Goal: Check status: Check status

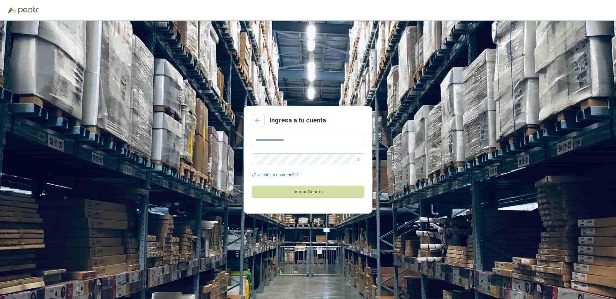
drag, startPoint x: 271, startPoint y: 151, endPoint x: 265, endPoint y: 152, distance: 5.9
click at [268, 152] on div "¿Olvidaste tu contraseña?" at bounding box center [307, 156] width 113 height 43
click at [259, 144] on input "text" at bounding box center [307, 141] width 113 height 12
type input "*"
type input "**********"
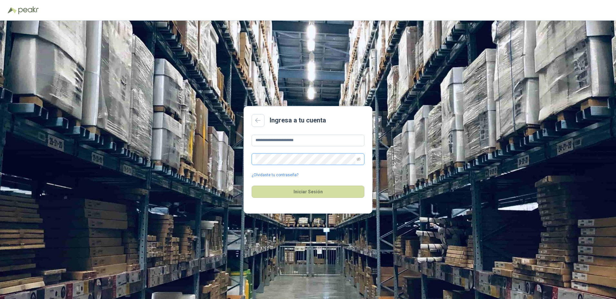
click at [255, 154] on span at bounding box center [307, 159] width 113 height 12
click at [251, 185] on button "Iniciar Sesión" at bounding box center [307, 191] width 113 height 12
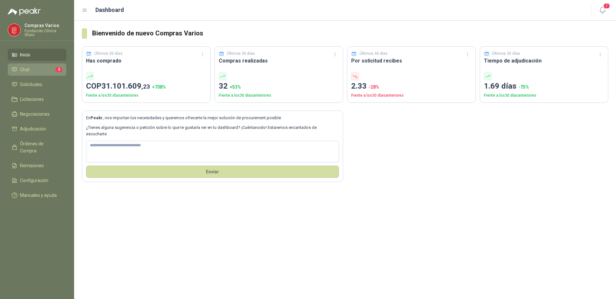
click at [24, 67] on span "Chat" at bounding box center [25, 69] width 10 height 7
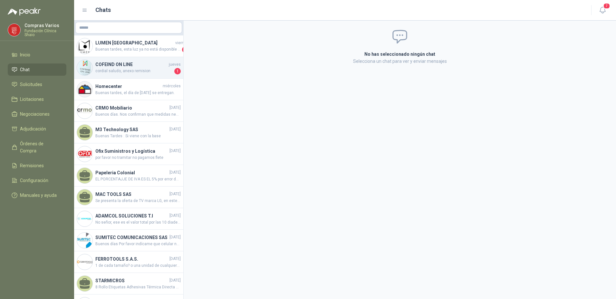
click at [129, 70] on span "cordial saludo, anexo remision" at bounding box center [134, 71] width 78 height 6
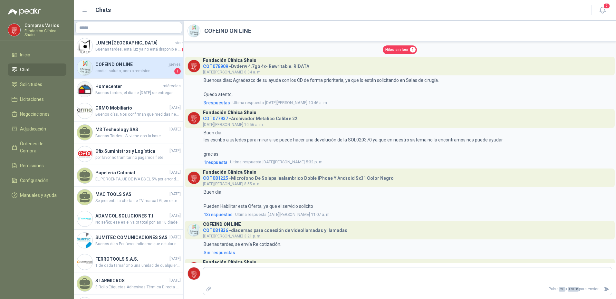
scroll to position [1534, 0]
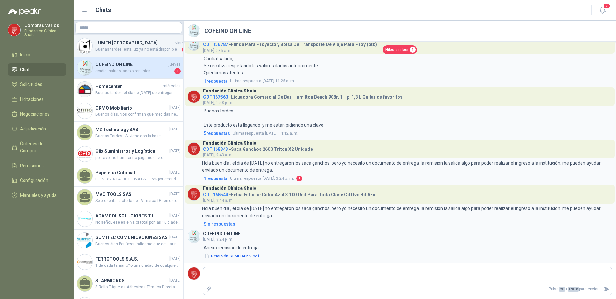
click at [135, 52] on span "Buenas tardes, esta luz ya no está disponible con el proveedor." at bounding box center [137, 49] width 85 height 6
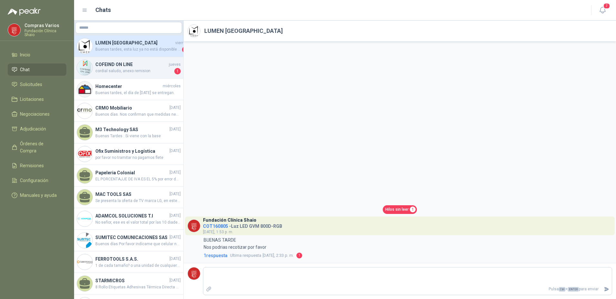
click at [118, 71] on span "cordial saludo, anexo remision" at bounding box center [134, 71] width 78 height 6
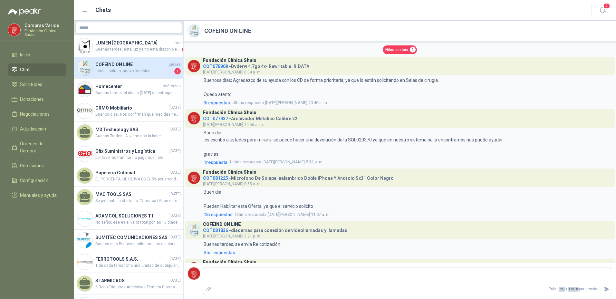
scroll to position [1534, 0]
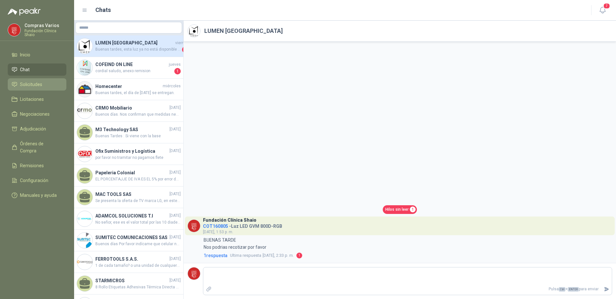
click at [26, 79] on link "Solicitudes" at bounding box center [37, 84] width 59 height 12
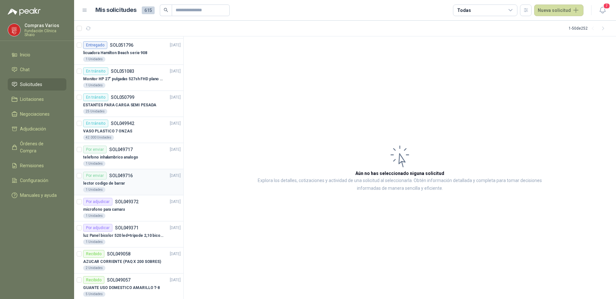
scroll to position [290, 0]
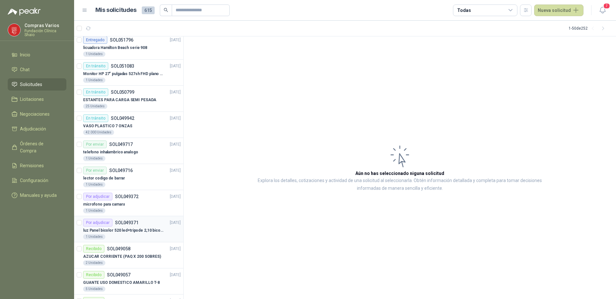
click at [132, 229] on p "luz Panel bicolor 520 led+tripode 2,10 bicolor," at bounding box center [123, 230] width 80 height 6
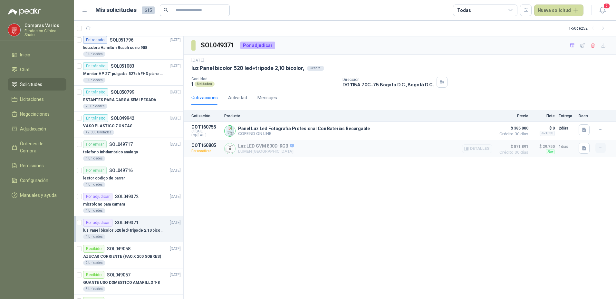
click at [599, 148] on icon "button" at bounding box center [600, 147] width 5 height 5
click at [601, 148] on icon "button" at bounding box center [599, 148] width 3 height 0
click at [480, 177] on div "SOL049371 Por adjudicar [DATE] luz Panel bicolor 520 led+tripode 2,10 bicolor, …" at bounding box center [400, 167] width 432 height 263
click at [246, 145] on p "Luz LED GVM 800D-RGB" at bounding box center [266, 146] width 56 height 6
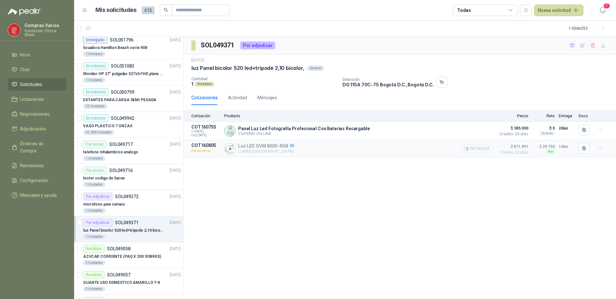
click at [472, 148] on button "Detalles" at bounding box center [477, 148] width 30 height 9
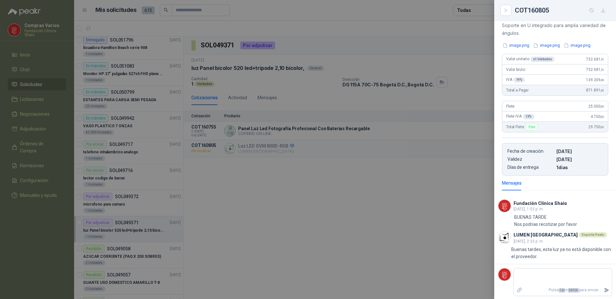
scroll to position [116, 0]
click at [365, 190] on div at bounding box center [308, 149] width 616 height 299
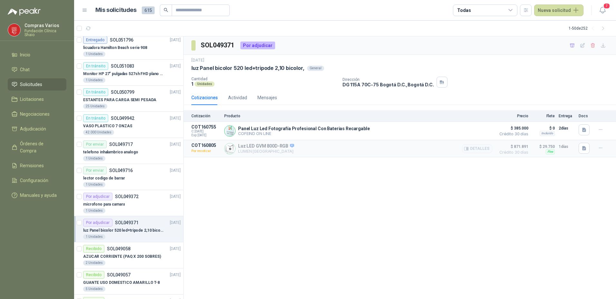
click at [281, 152] on p "LUMEN [GEOGRAPHIC_DATA]" at bounding box center [266, 151] width 56 height 5
click at [302, 67] on p "luz Panel bicolor 520 led+tripode 2,10 bicolor," at bounding box center [247, 68] width 113 height 7
drag, startPoint x: 301, startPoint y: 67, endPoint x: 187, endPoint y: 65, distance: 114.0
click at [187, 65] on div "[DATE] luz Panel bicolor 520 led+tripode 2,10 bicolor, General Cantidad 1 Unida…" at bounding box center [400, 72] width 432 height 35
click at [250, 231] on div "SOL049371 Por adjudicar [DATE] luz Panel bicolor 520 led+tripode 2,10 bicolor, …" at bounding box center [400, 167] width 432 height 263
